Goal: Information Seeking & Learning: Learn about a topic

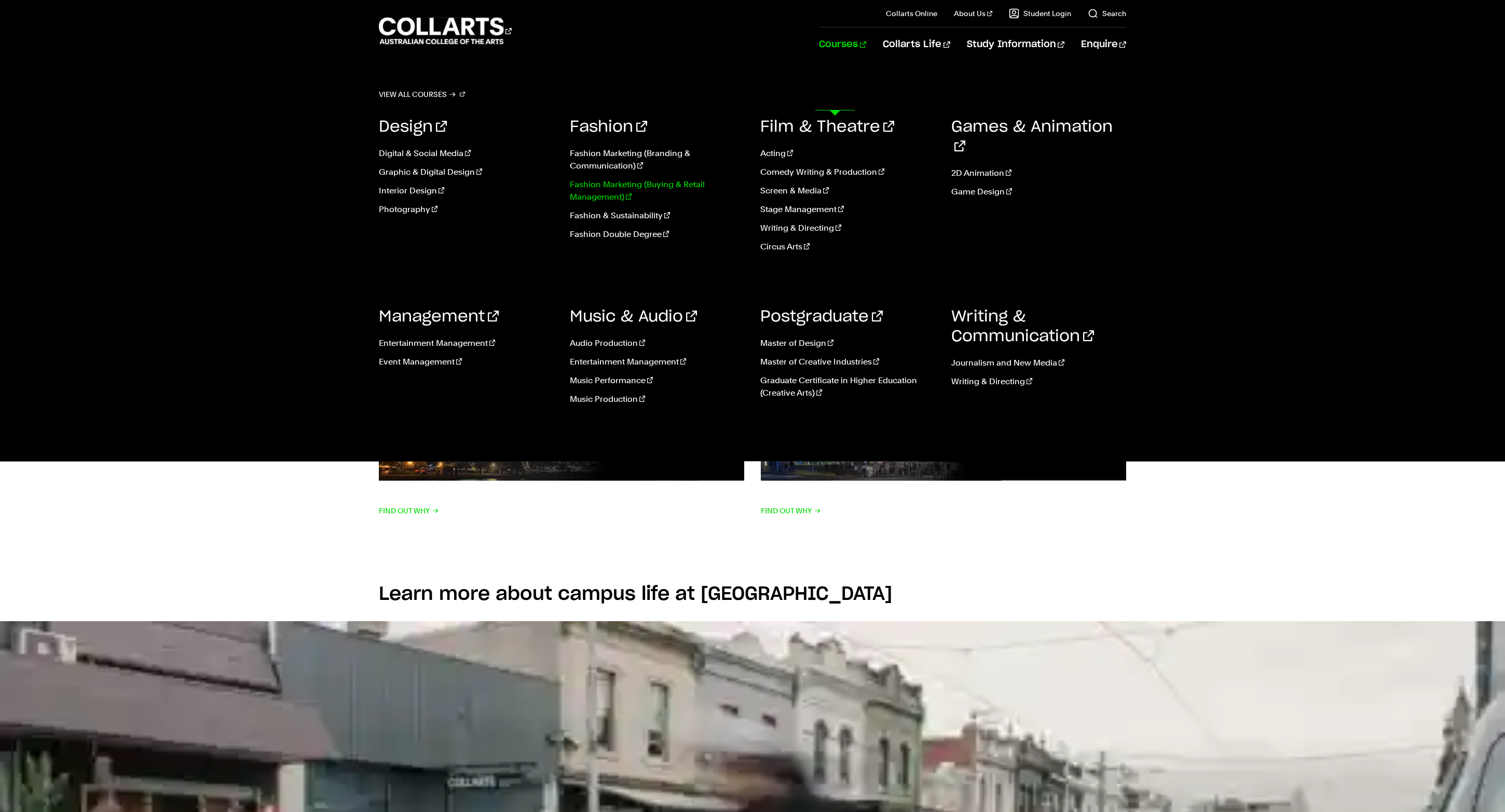
click at [629, 203] on link "Fashion Marketing (Buying & Retail Management)" at bounding box center [657, 191] width 176 height 25
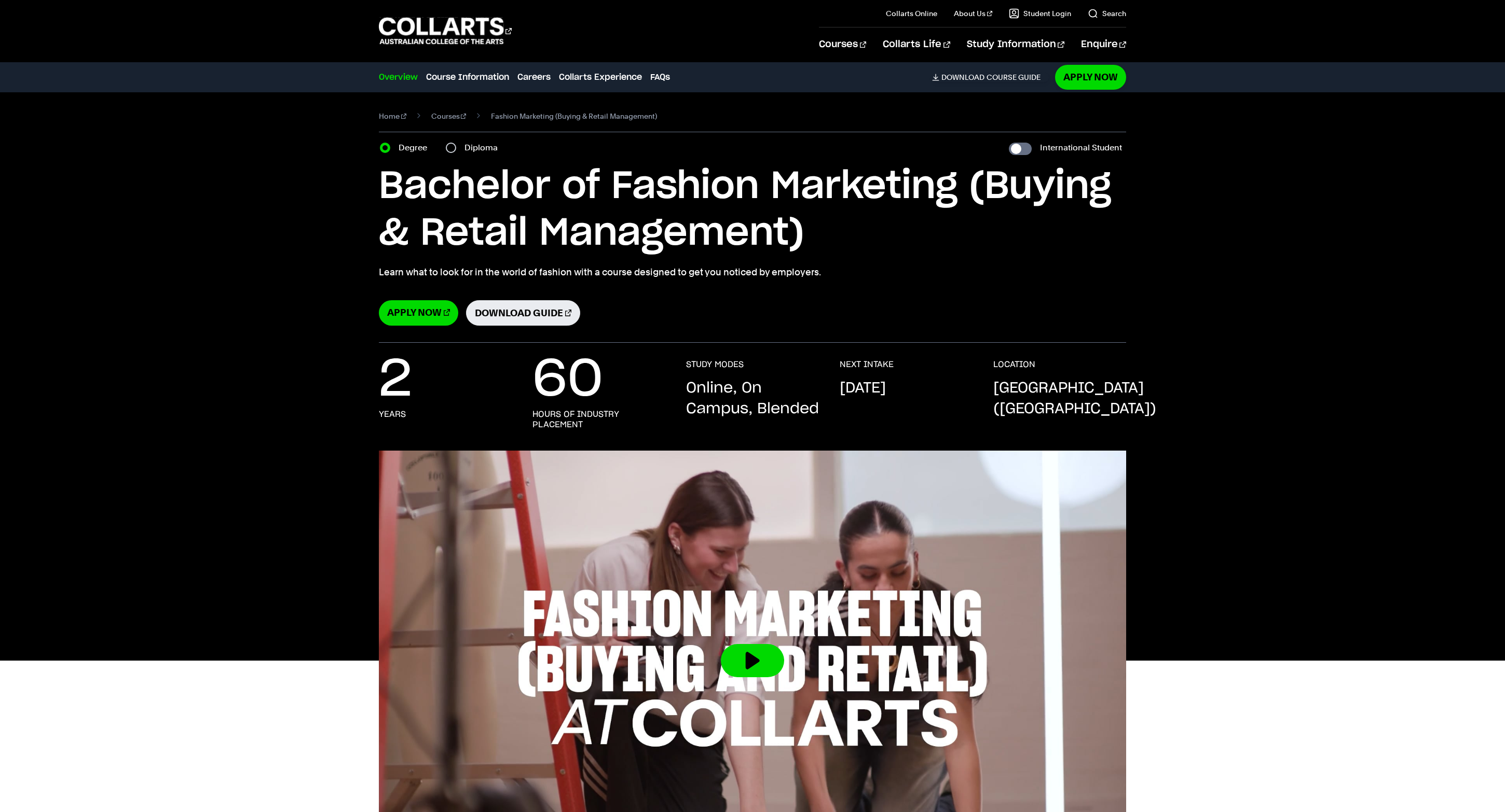
click at [503, 155] on div "Diploma" at bounding box center [474, 148] width 58 height 14
click at [456, 153] on input "Diploma" at bounding box center [451, 148] width 11 height 11
radio input "true"
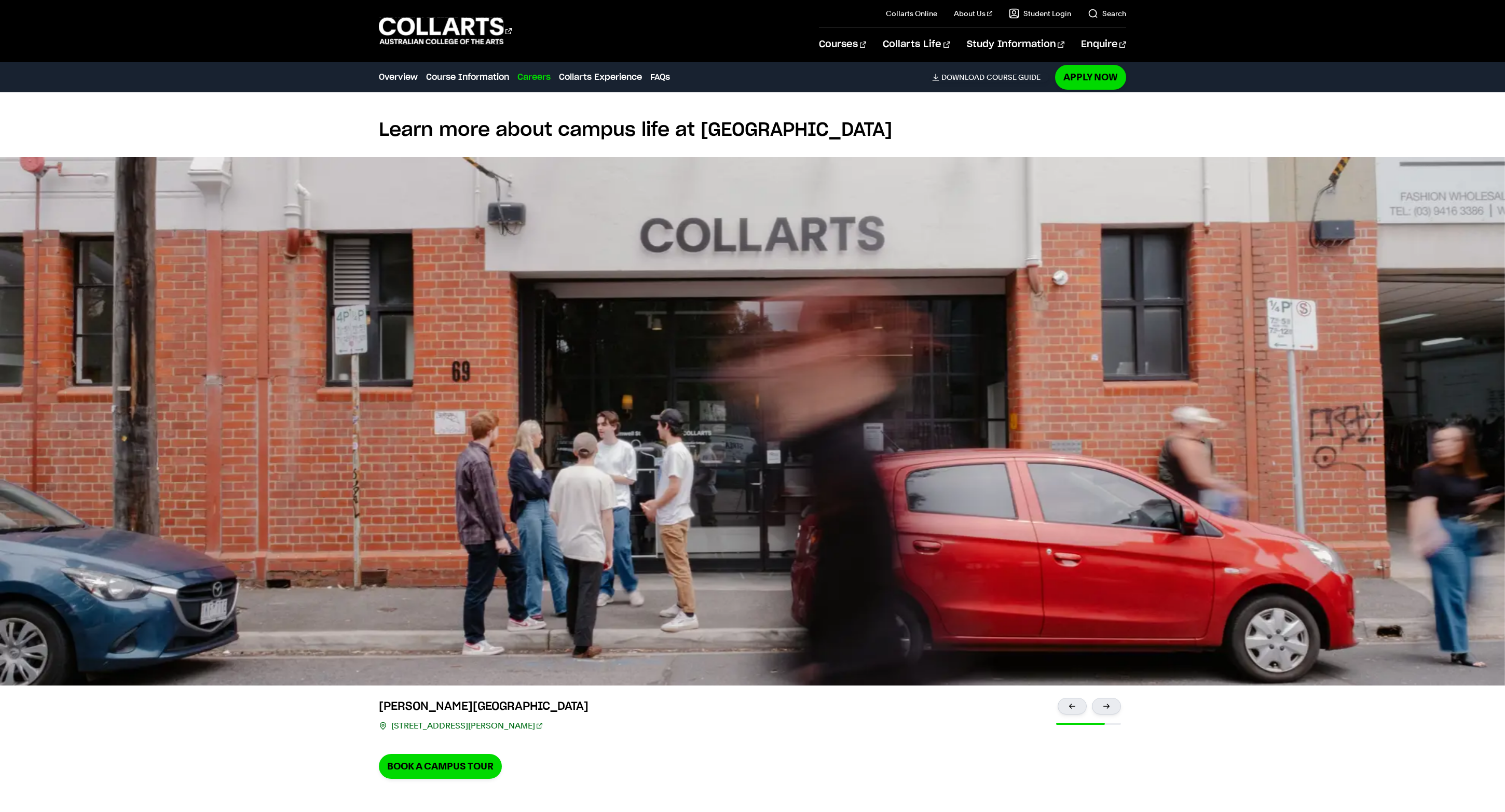
scroll to position [2254, 0]
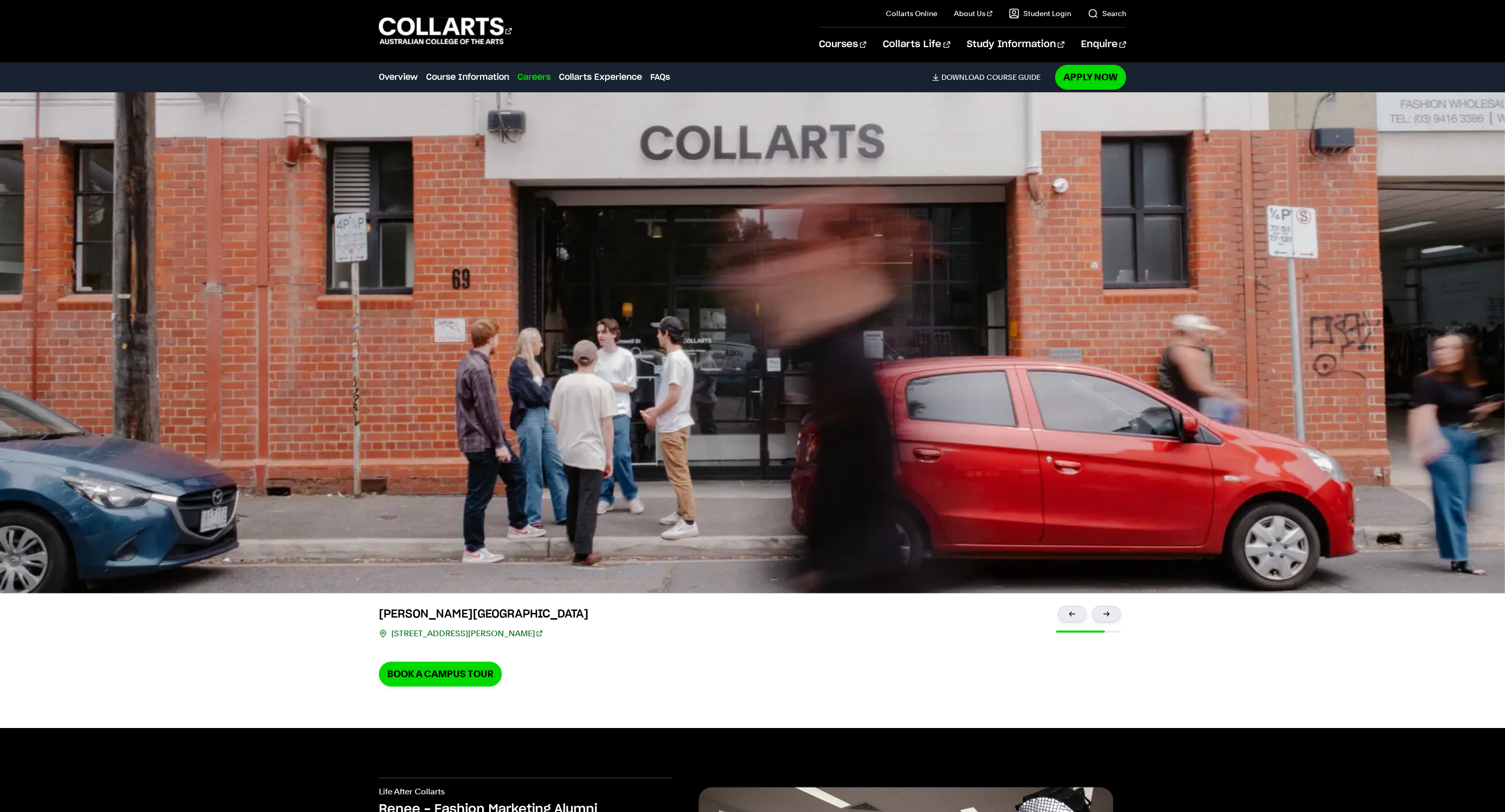
scroll to position [2338, 0]
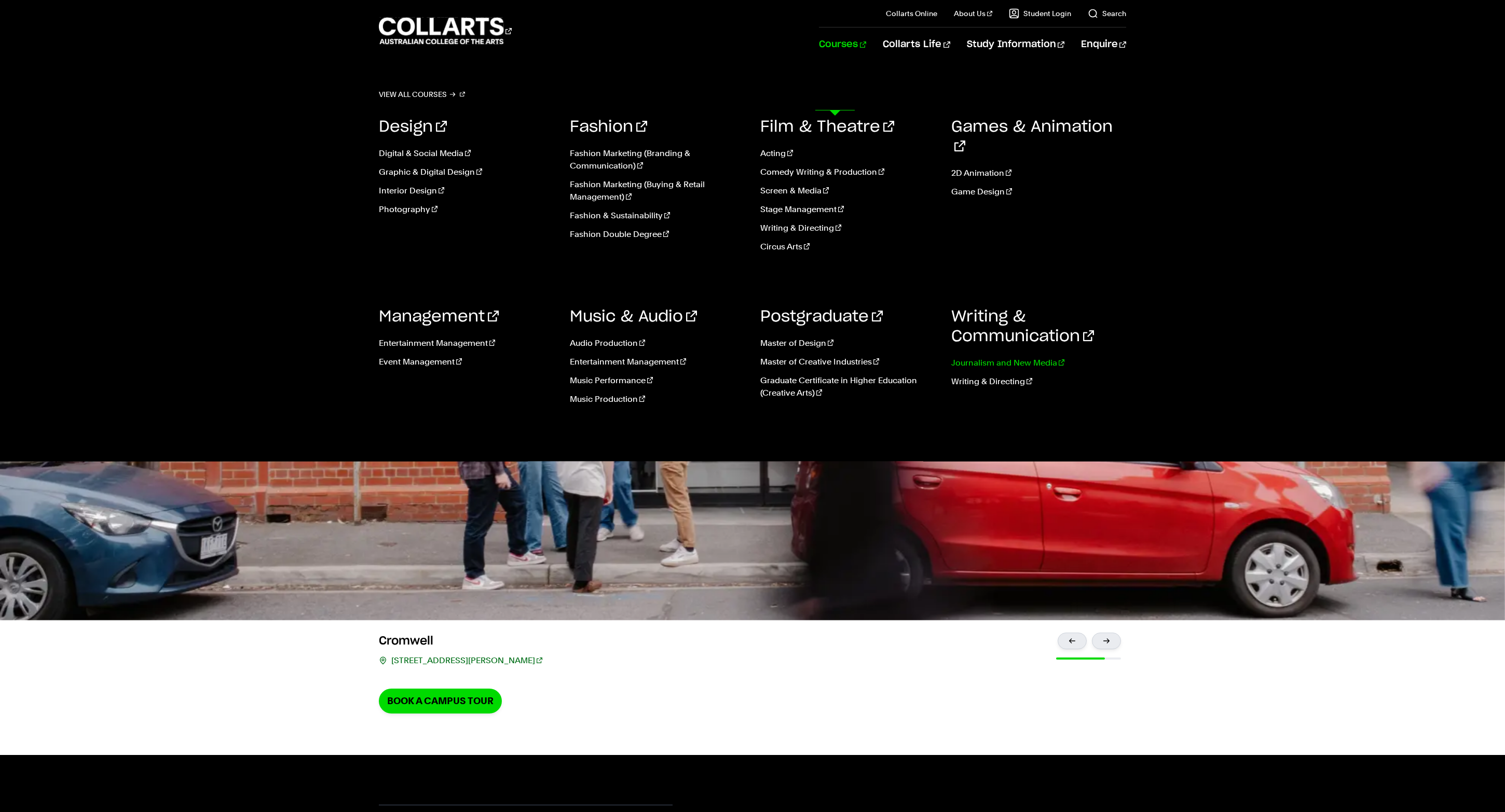
click at [1011, 369] on link "Journalism and New Media" at bounding box center [1039, 363] width 176 height 13
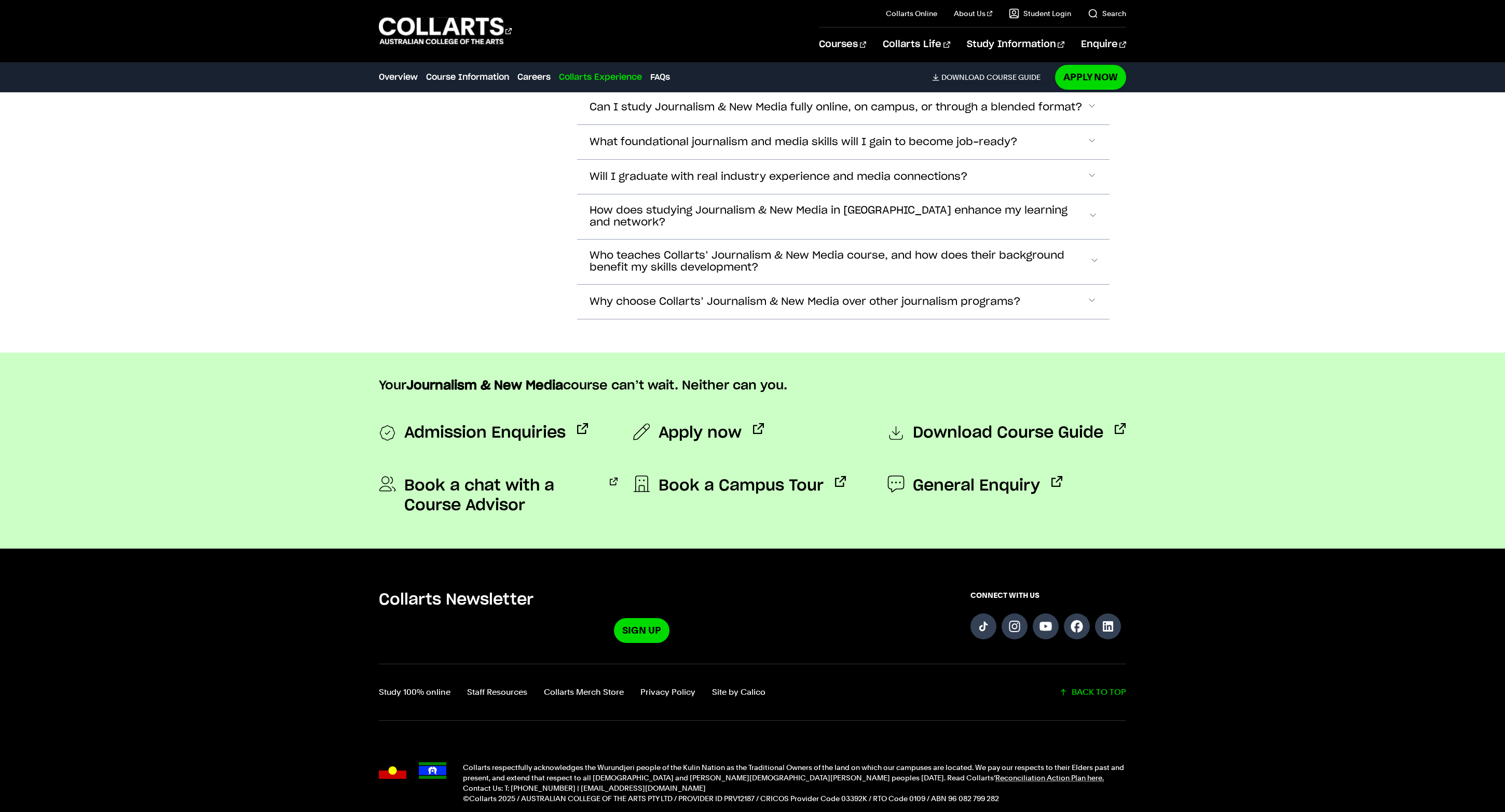
scroll to position [3396, 0]
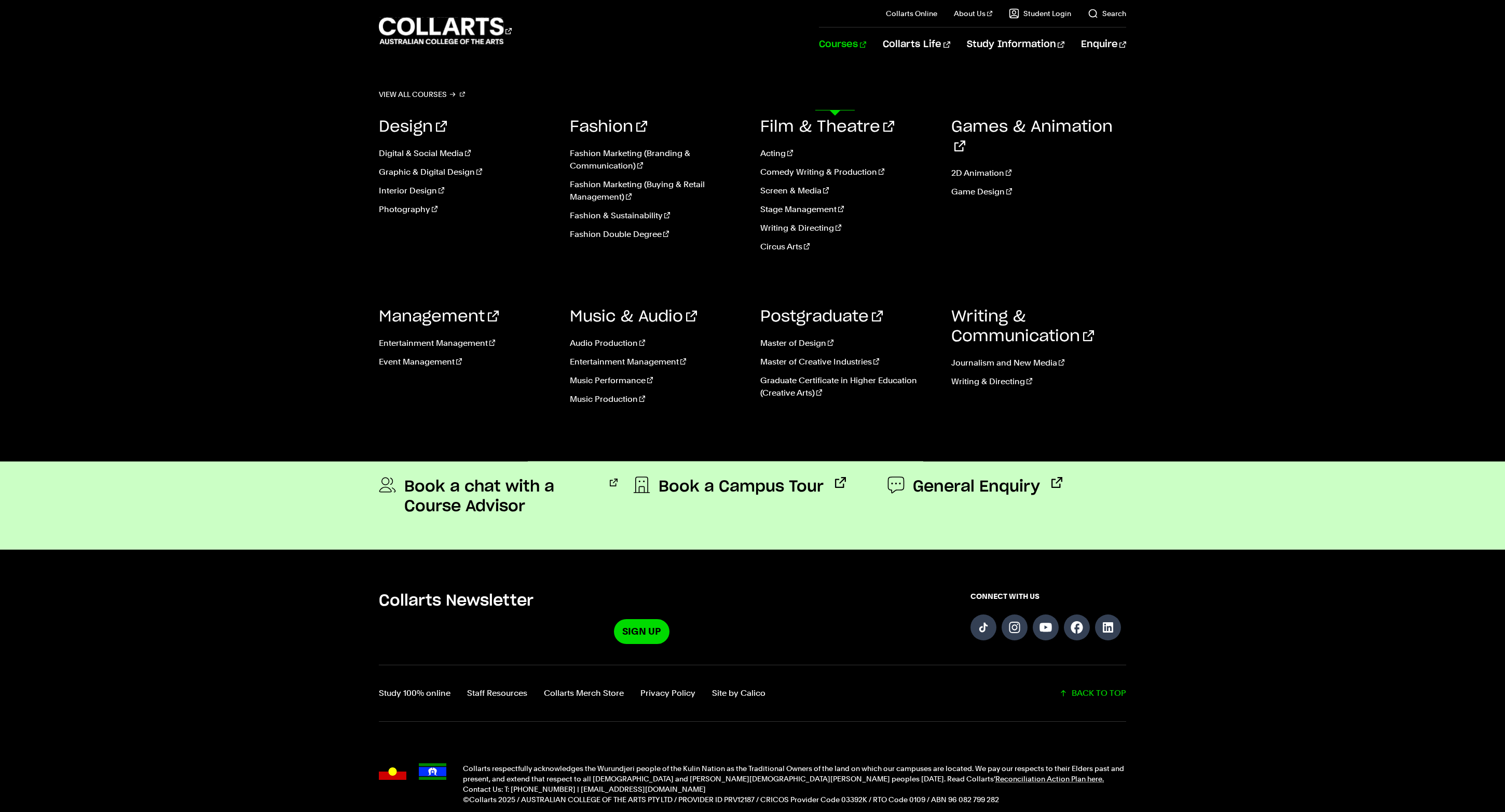
click at [831, 62] on link "Courses" at bounding box center [842, 44] width 47 height 34
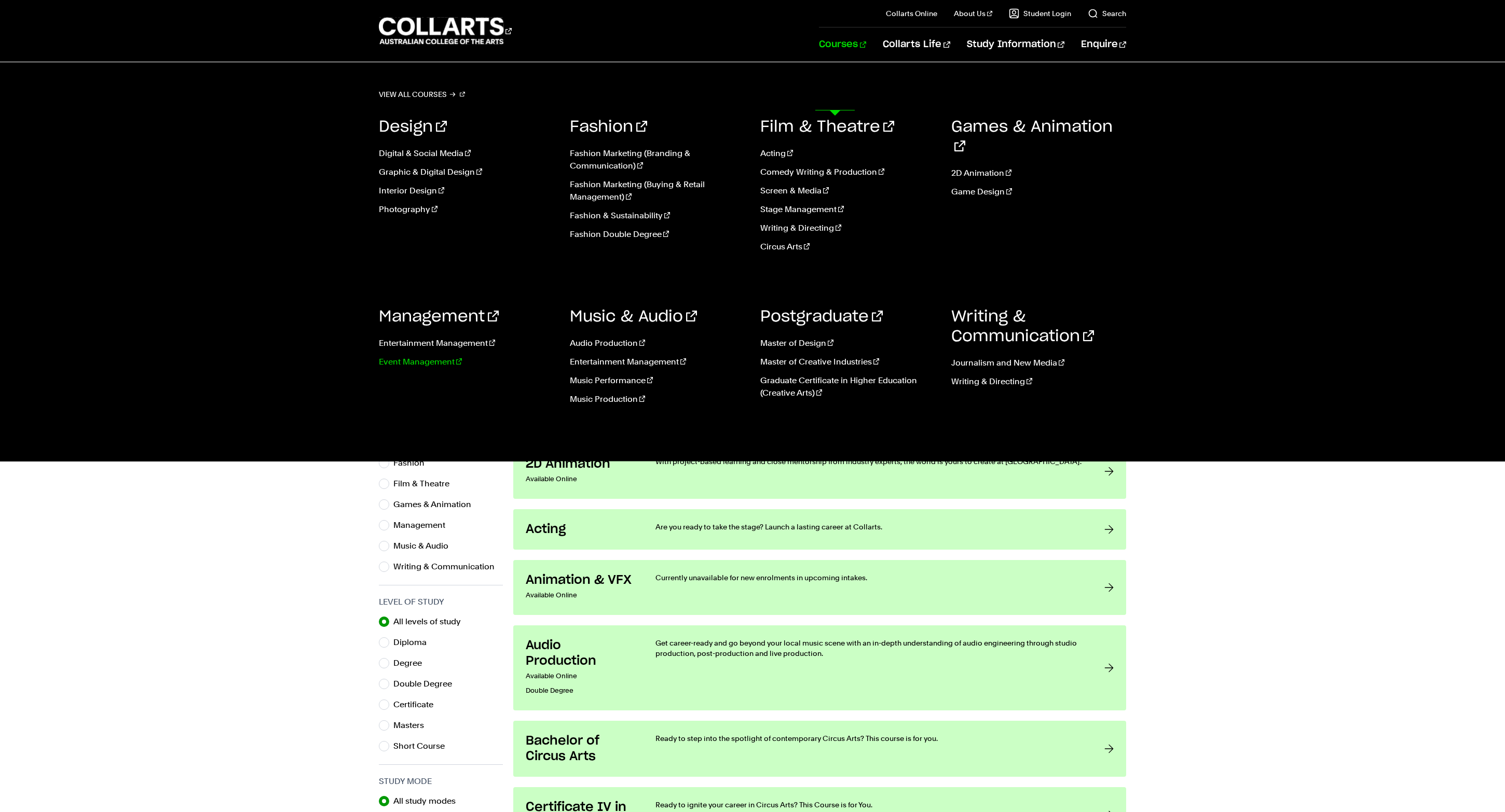
click at [432, 368] on link "Event Management" at bounding box center [466, 362] width 176 height 13
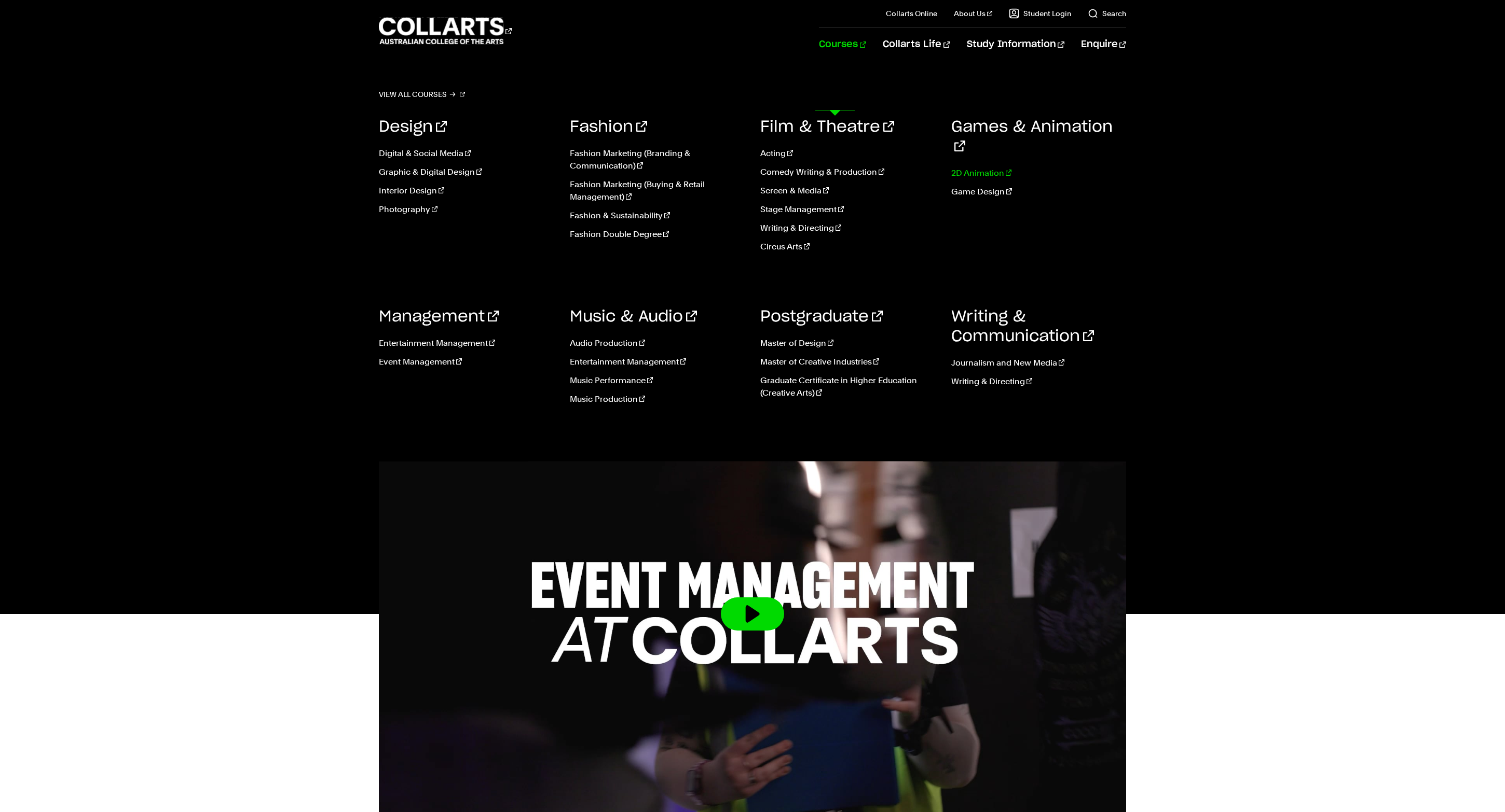
click at [994, 179] on link "2D Animation" at bounding box center [1039, 173] width 176 height 13
click at [471, 179] on link "Graphic & Digital Design" at bounding box center [466, 172] width 176 height 13
click at [432, 197] on link "Interior Design" at bounding box center [466, 191] width 176 height 13
click at [987, 198] on link "Game Design" at bounding box center [1039, 191] width 176 height 13
click at [620, 222] on link "Fashion & Sustainability" at bounding box center [657, 215] width 176 height 13
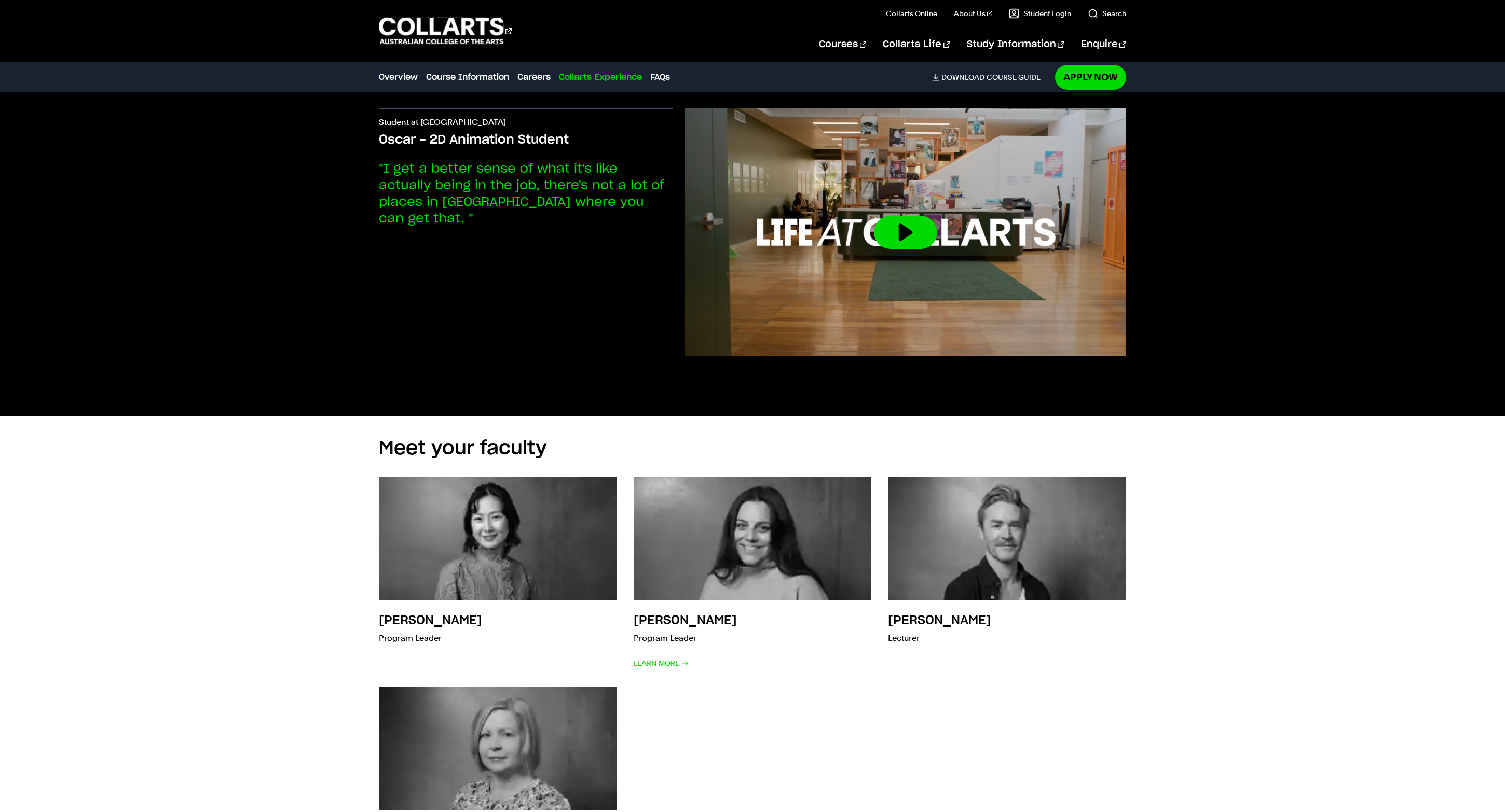
scroll to position [3102, 0]
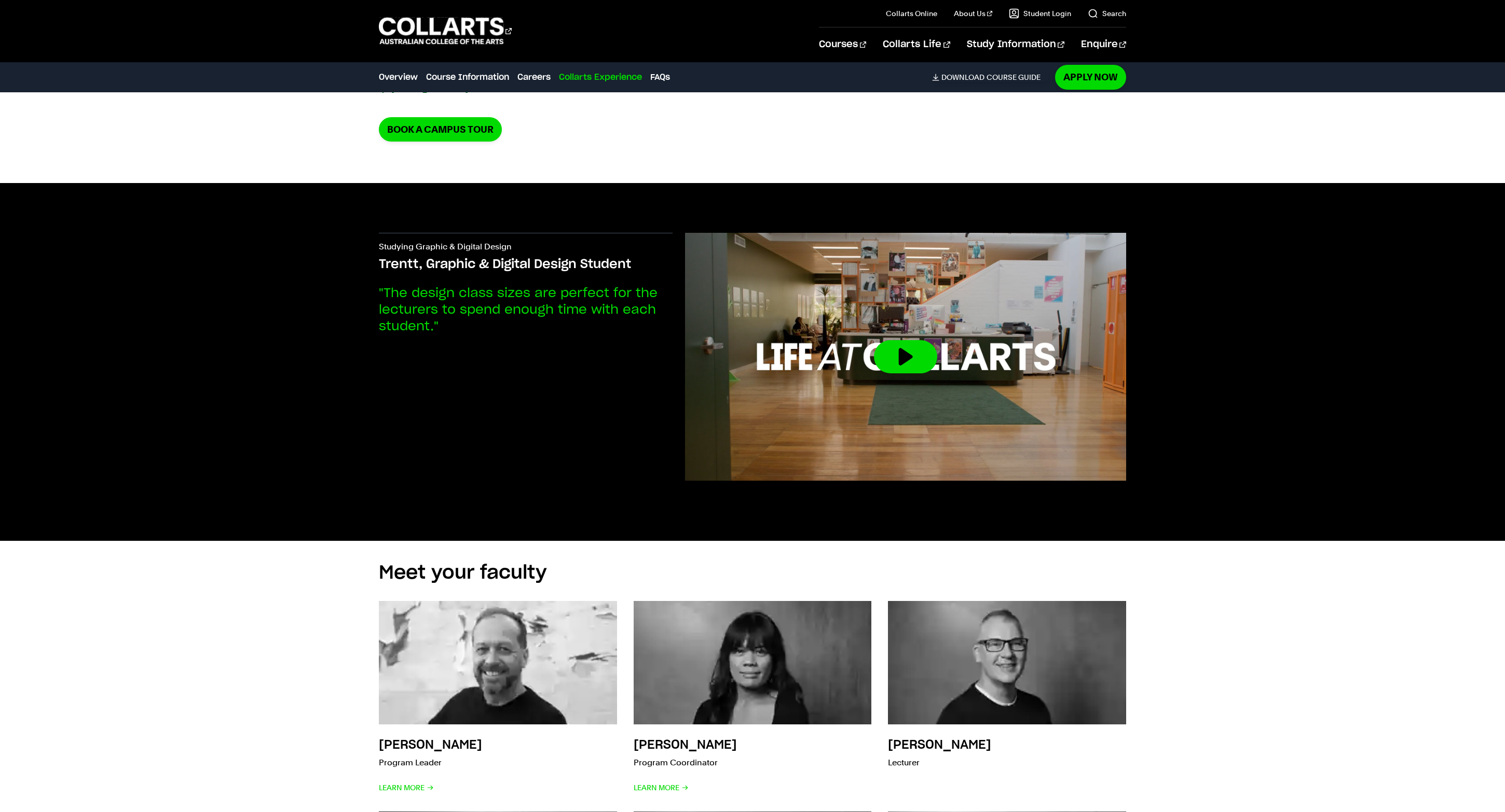
scroll to position [3192, 0]
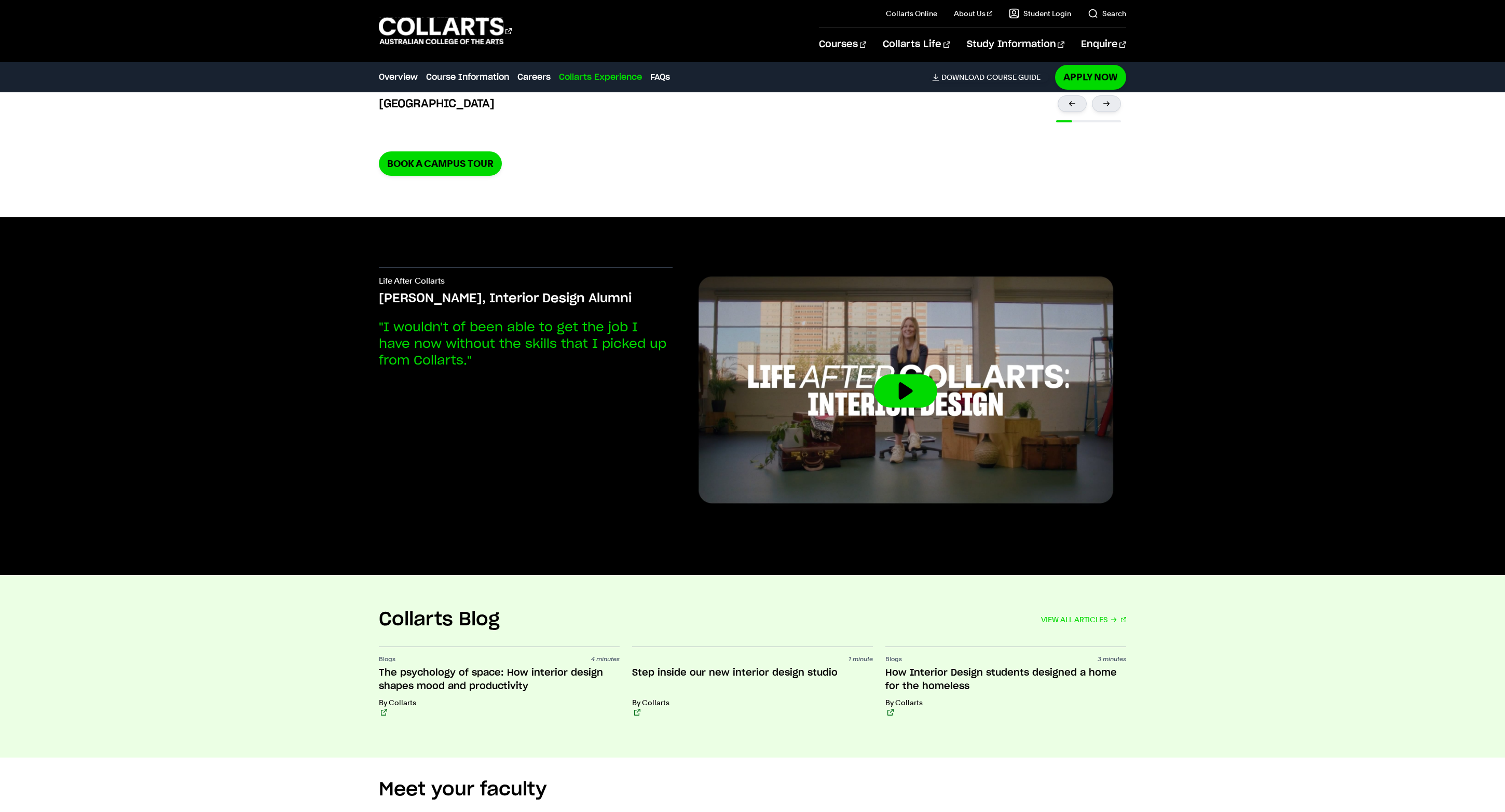
scroll to position [3109, 0]
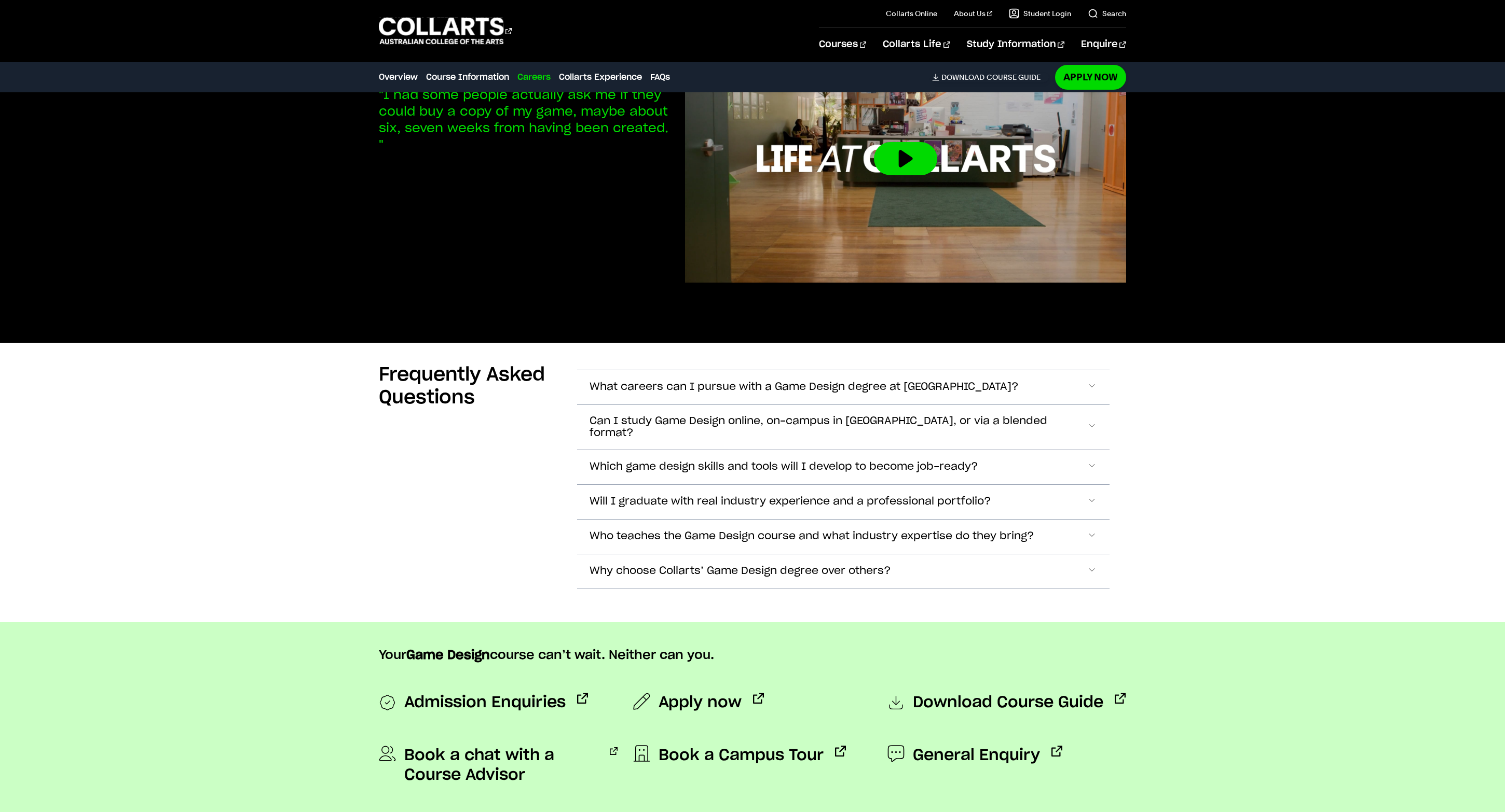
scroll to position [3432, 0]
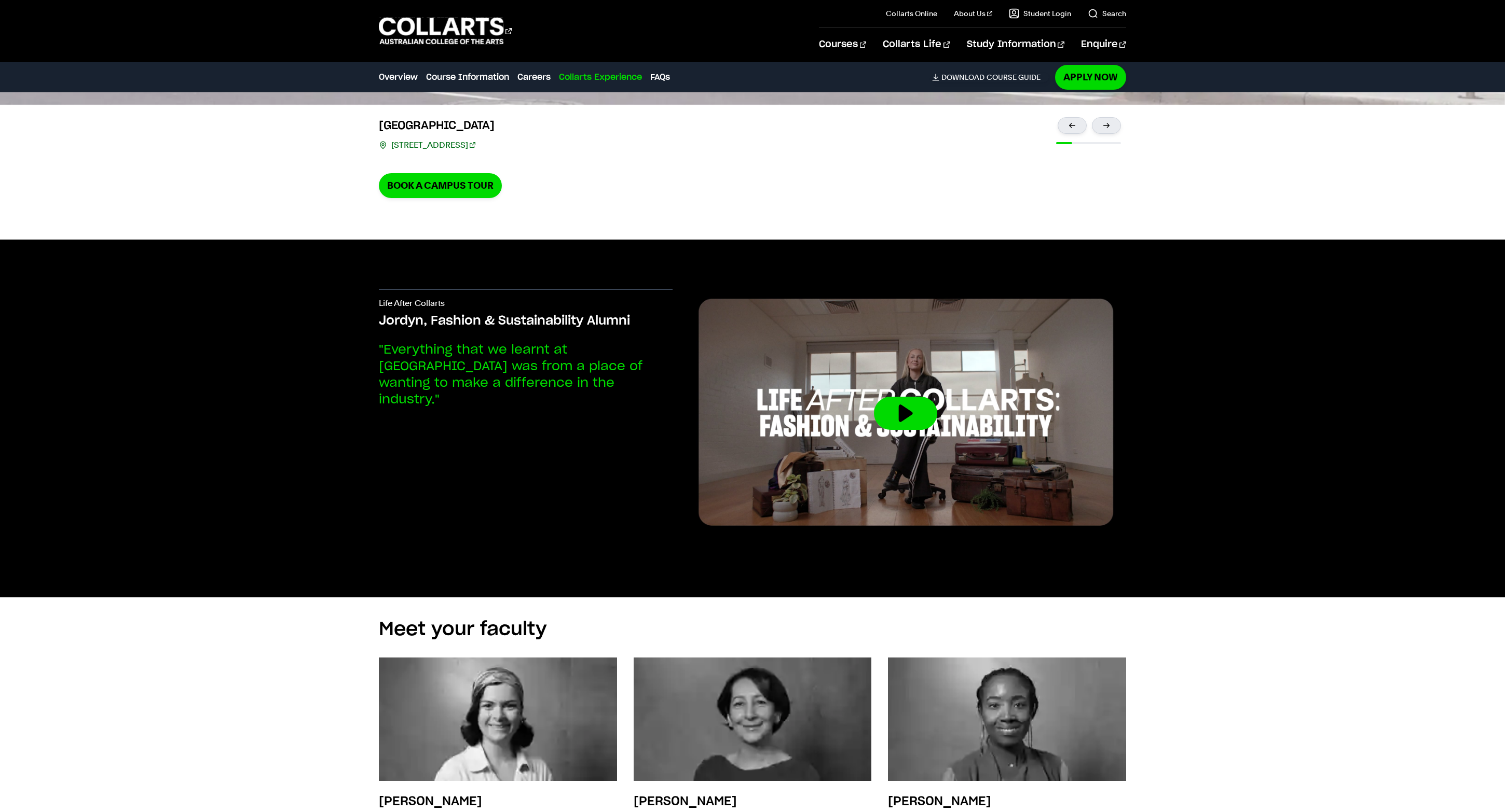
scroll to position [2964, 0]
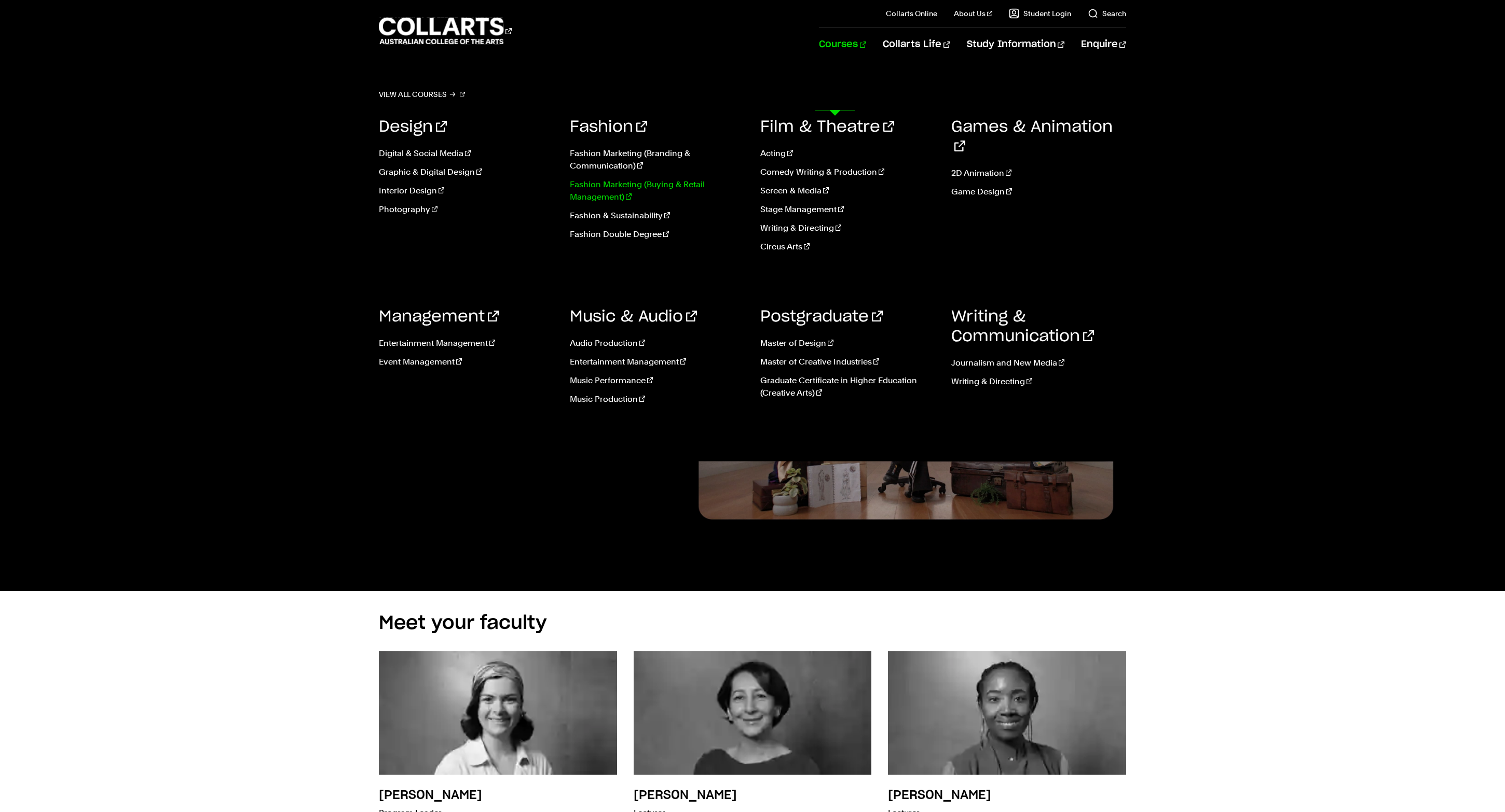
click at [595, 203] on link "Fashion Marketing (Buying & Retail Management)" at bounding box center [657, 191] width 176 height 25
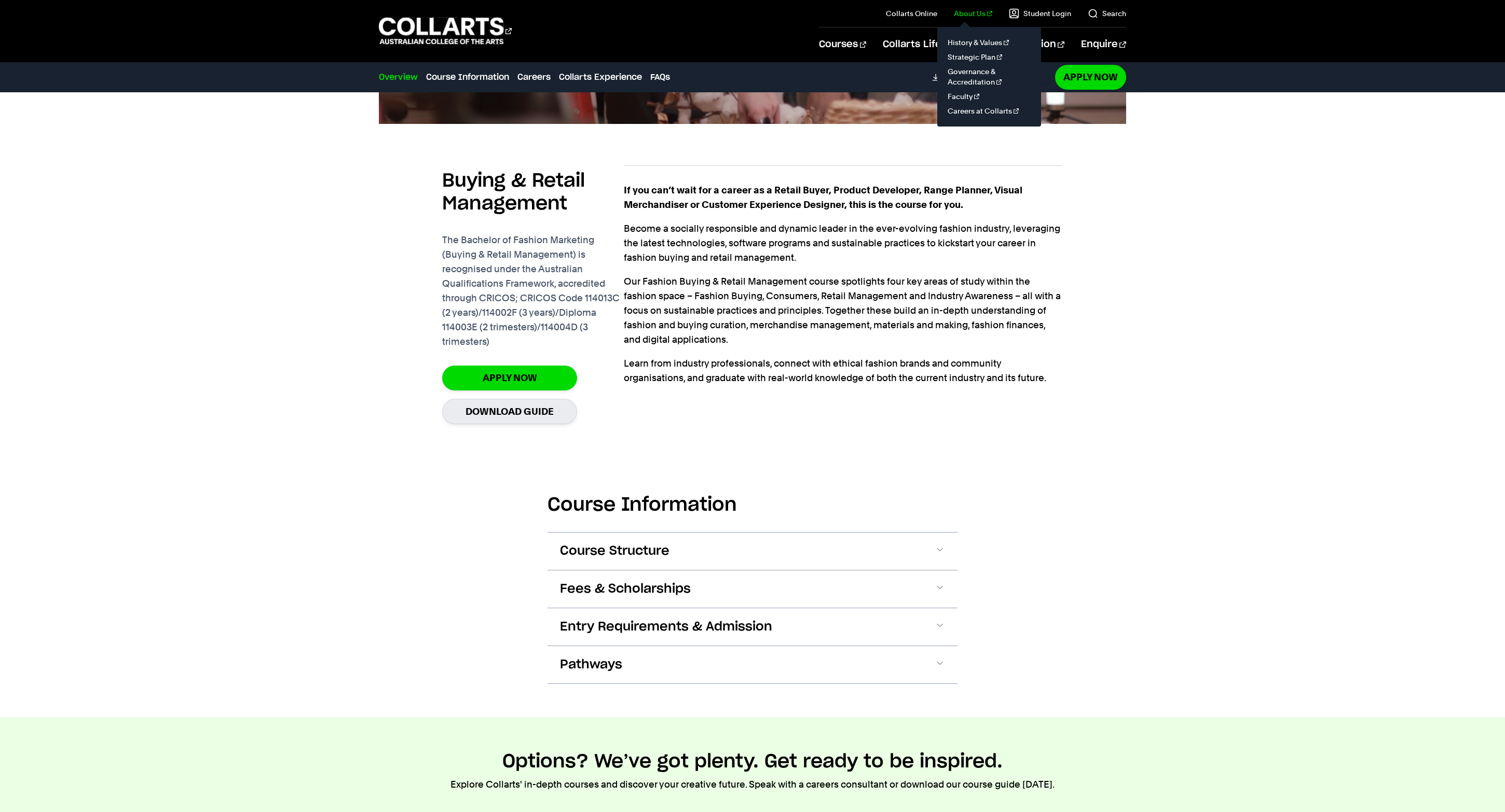
scroll to position [733, 0]
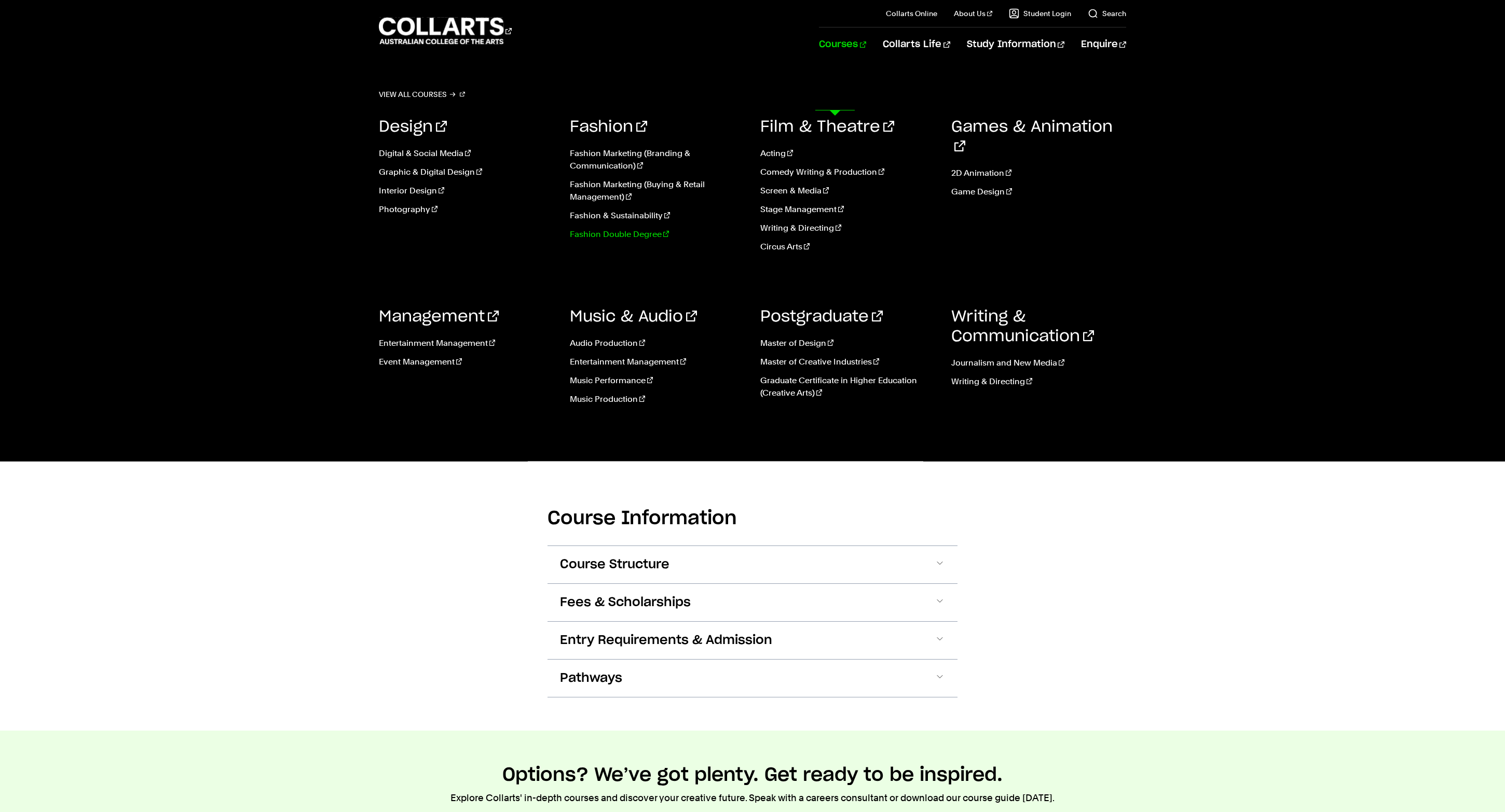
click at [667, 240] on link "Fashion Double Degree" at bounding box center [657, 234] width 176 height 13
